Goal: Ask a question: Seek information or help from site administrators or community

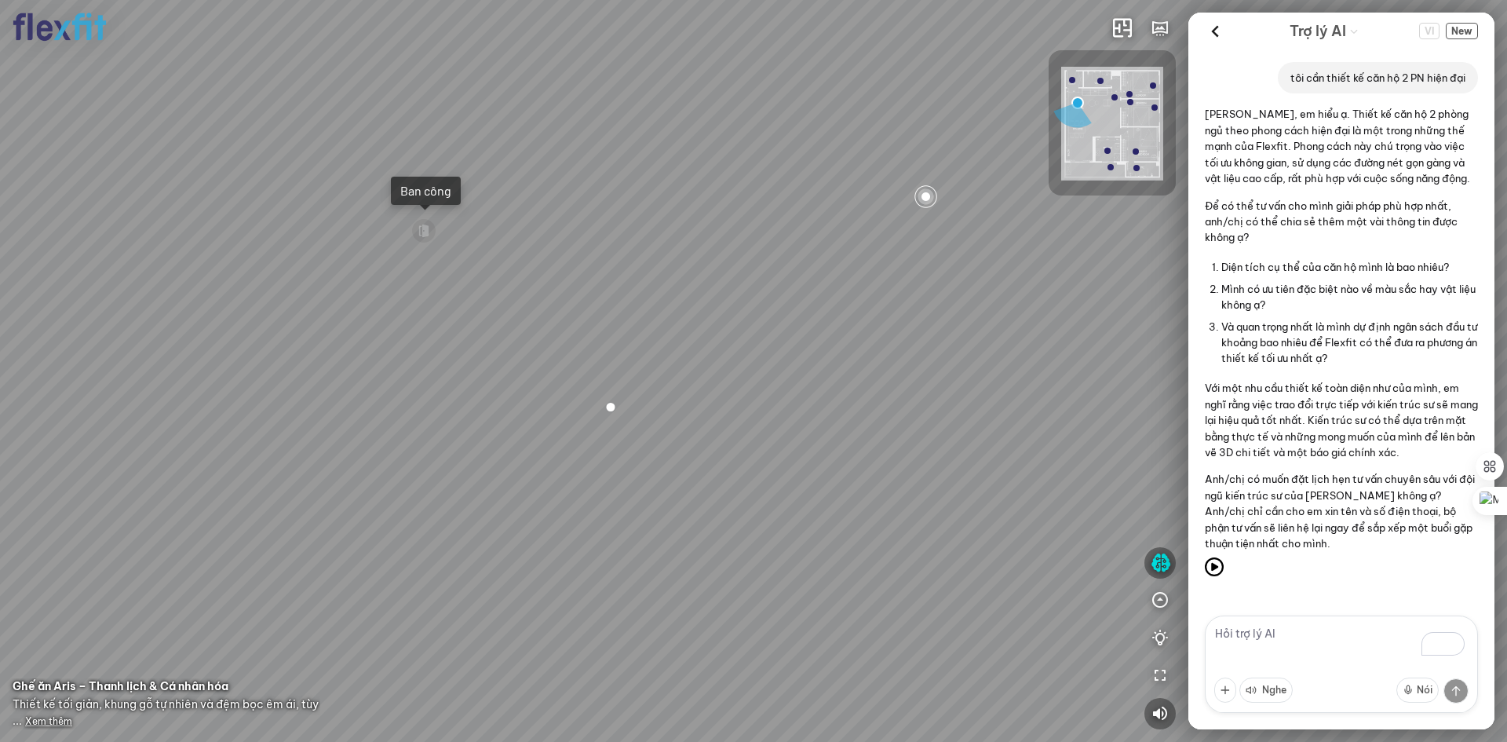
click at [1313, 631] on textarea "To enrich screen reader interactions, please activate Accessibility in Grammarl…" at bounding box center [1340, 663] width 273 height 97
type textarea "tôi cần người tư vấn k phải AI"
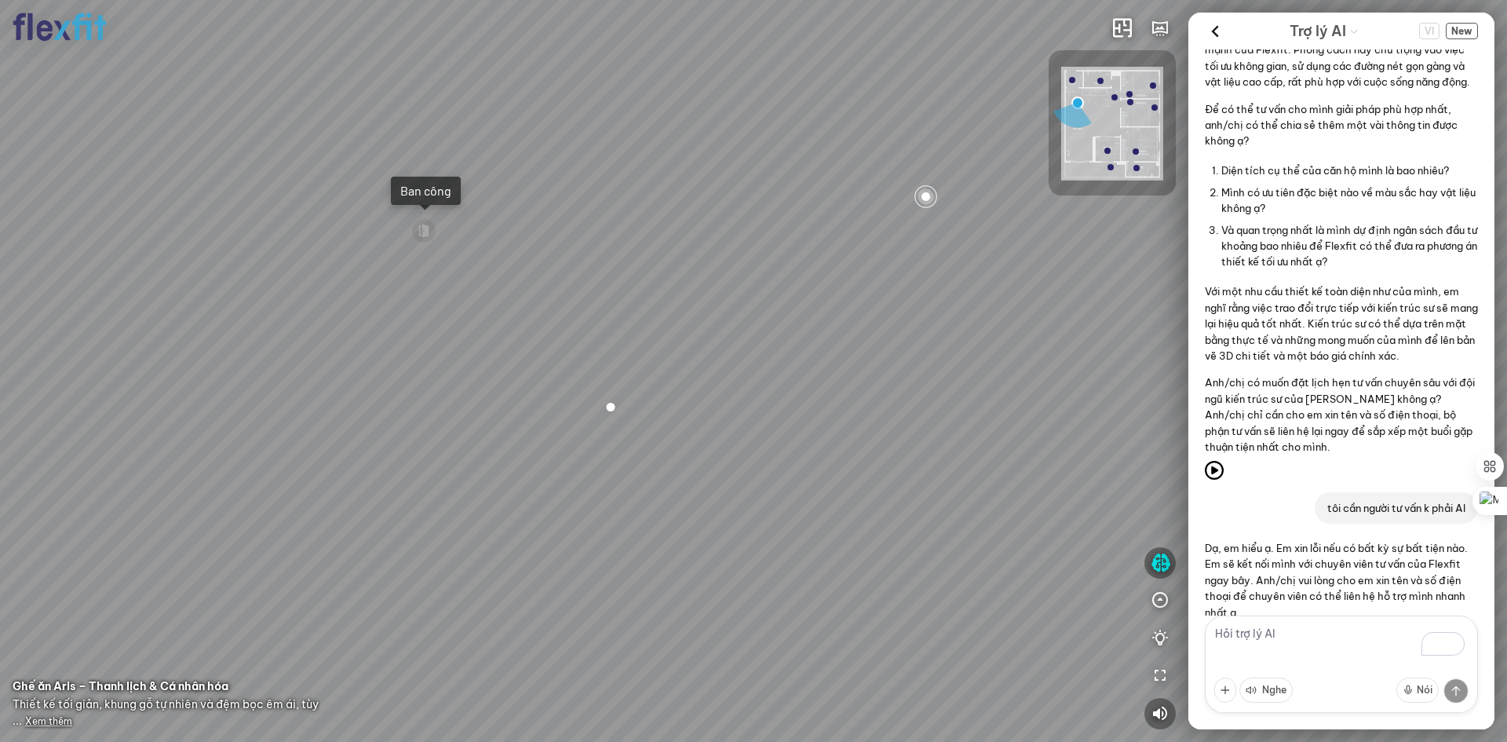
scroll to position [185, 0]
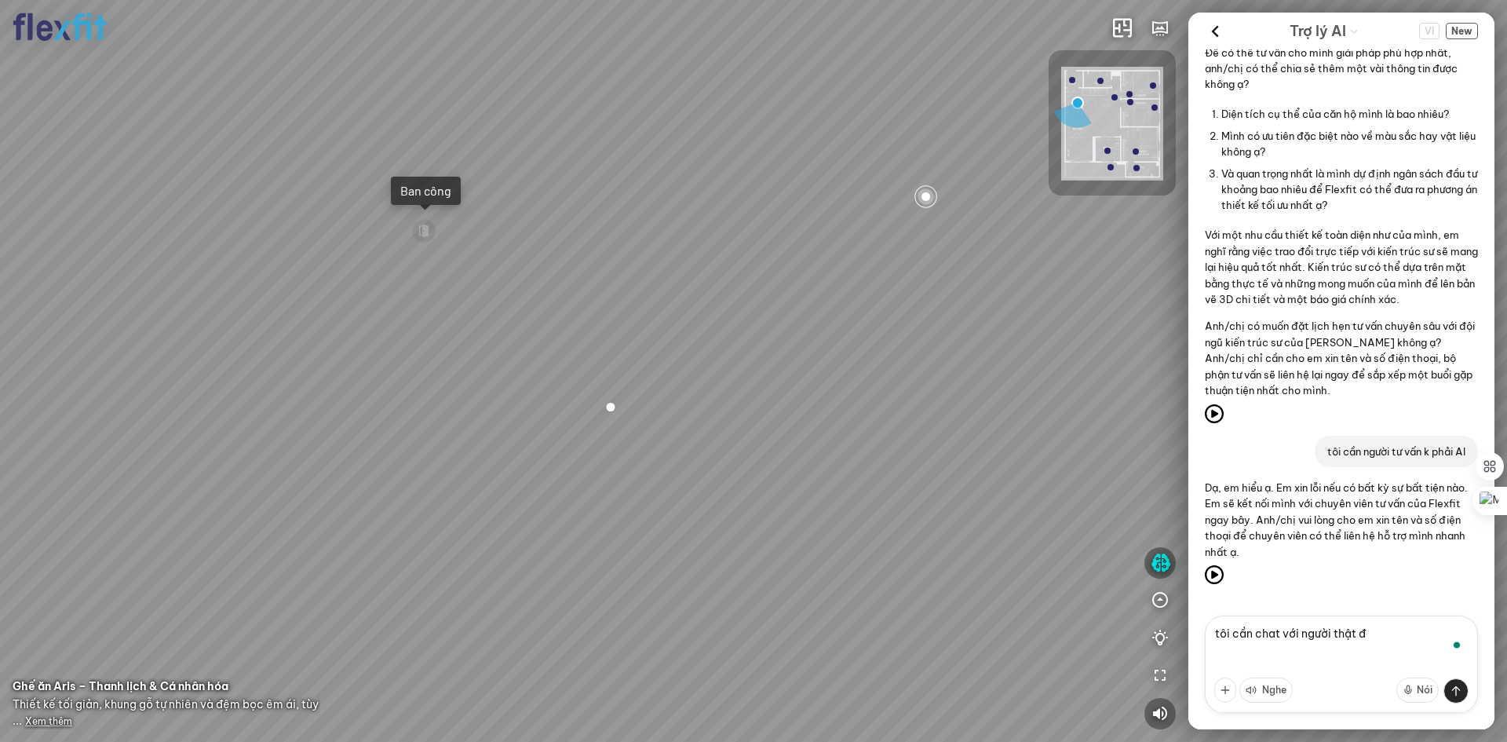
type textarea "tôi cần chat với người thật đã"
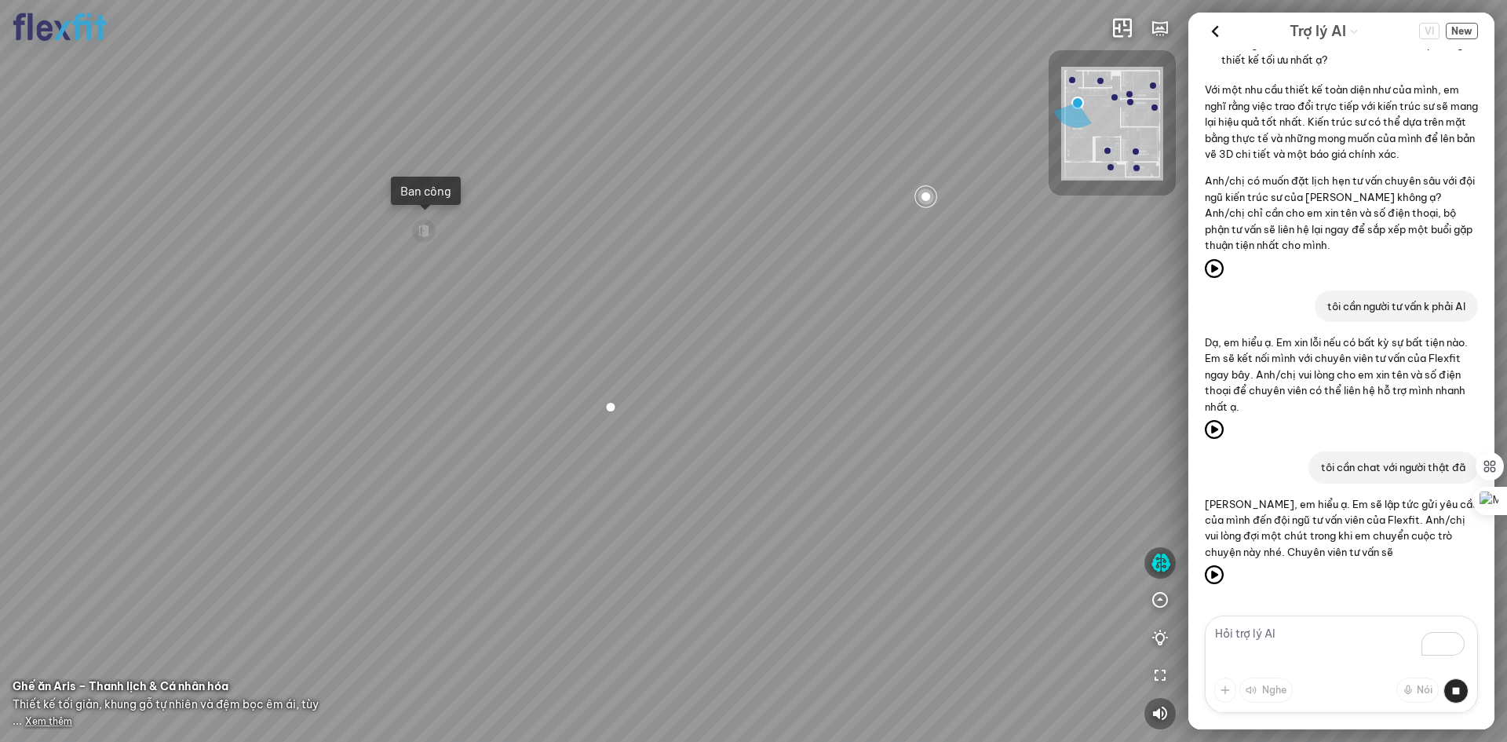
scroll to position [346, 0]
